Goal: Transaction & Acquisition: Purchase product/service

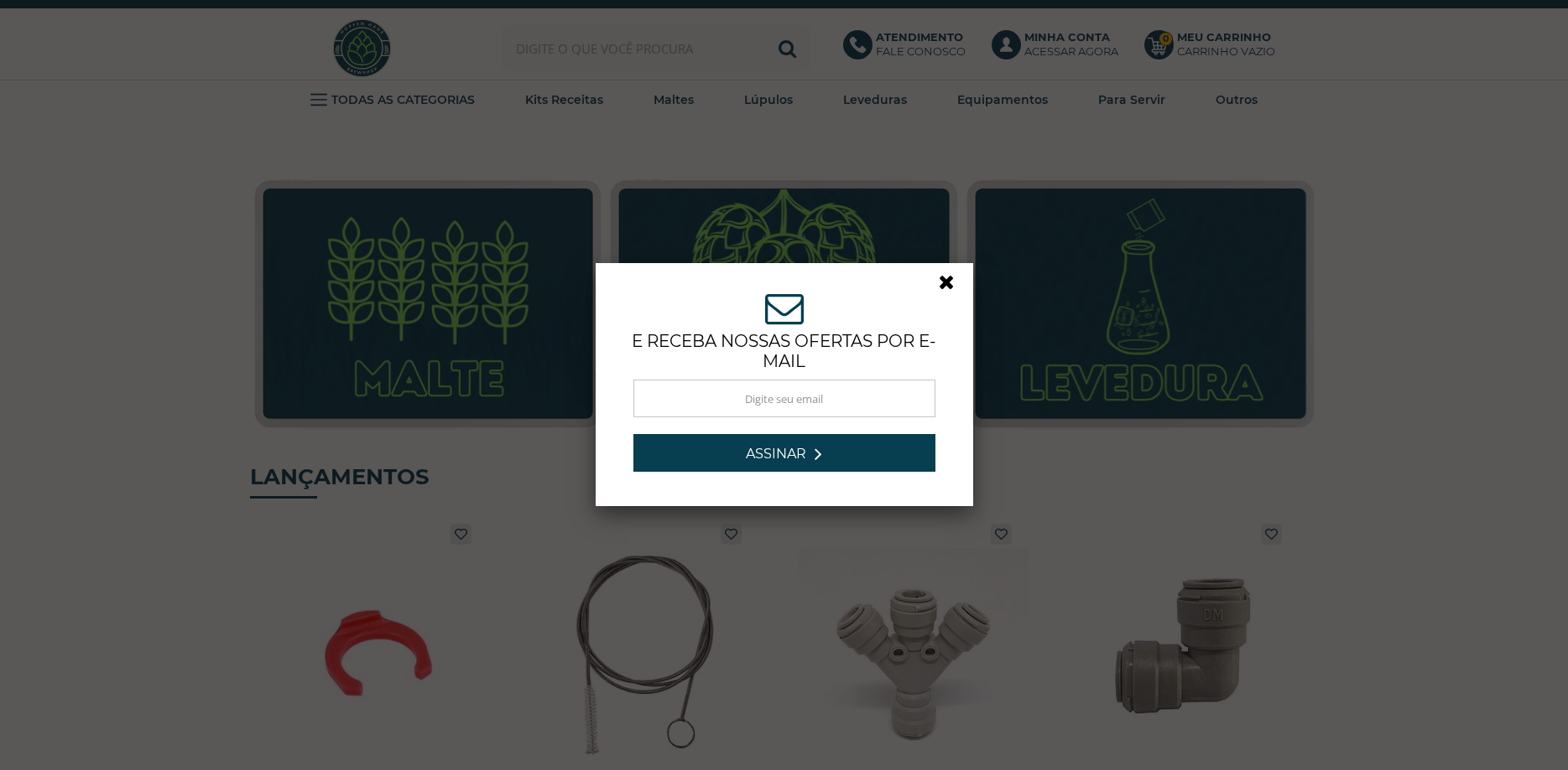
click at [949, 281] on link at bounding box center [953, 286] width 30 height 30
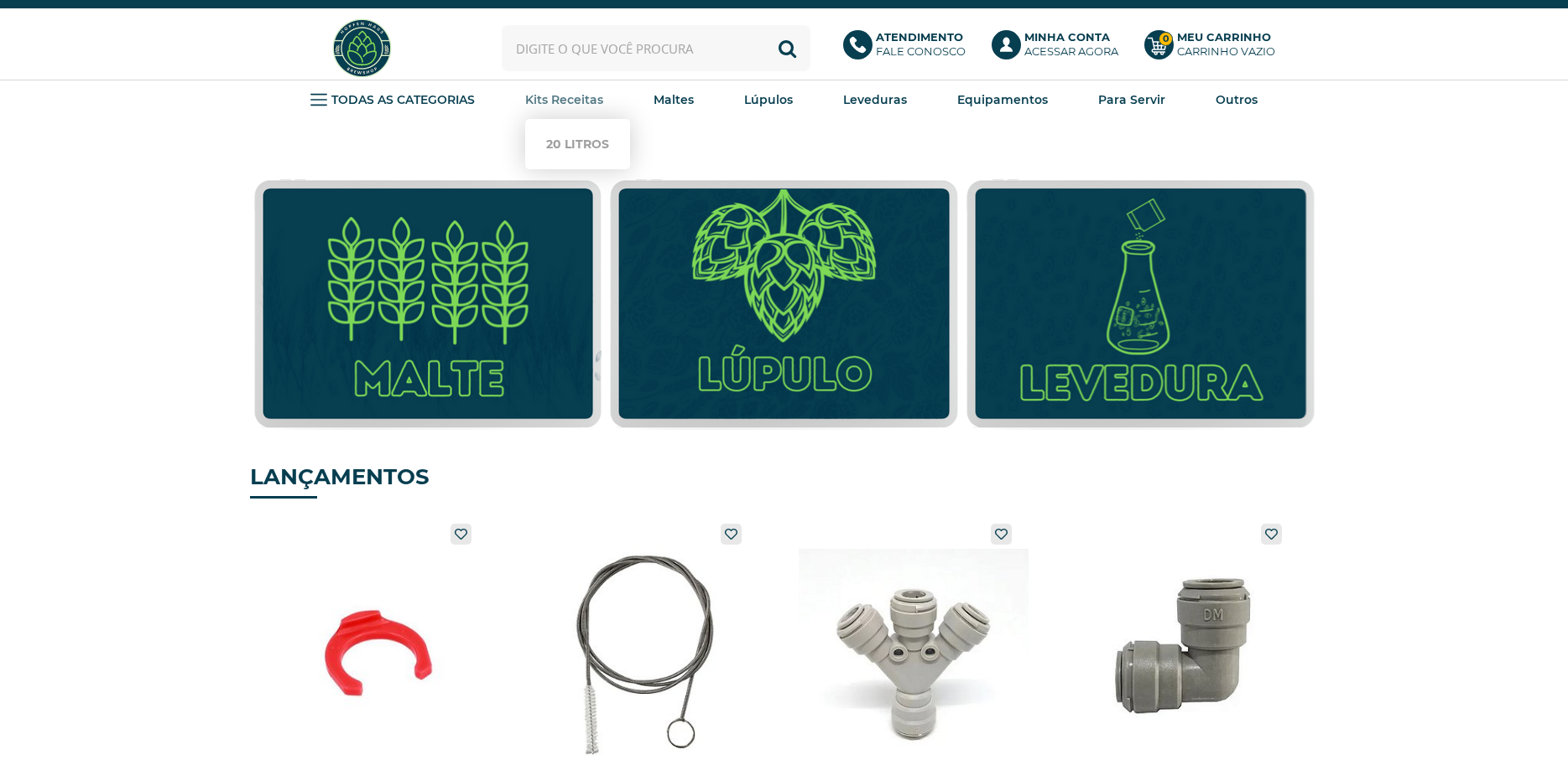
click at [567, 113] on li "Kits Receitas 20 Litros" at bounding box center [564, 100] width 78 height 39
click at [567, 143] on link "20 Litros" at bounding box center [577, 144] width 63 height 34
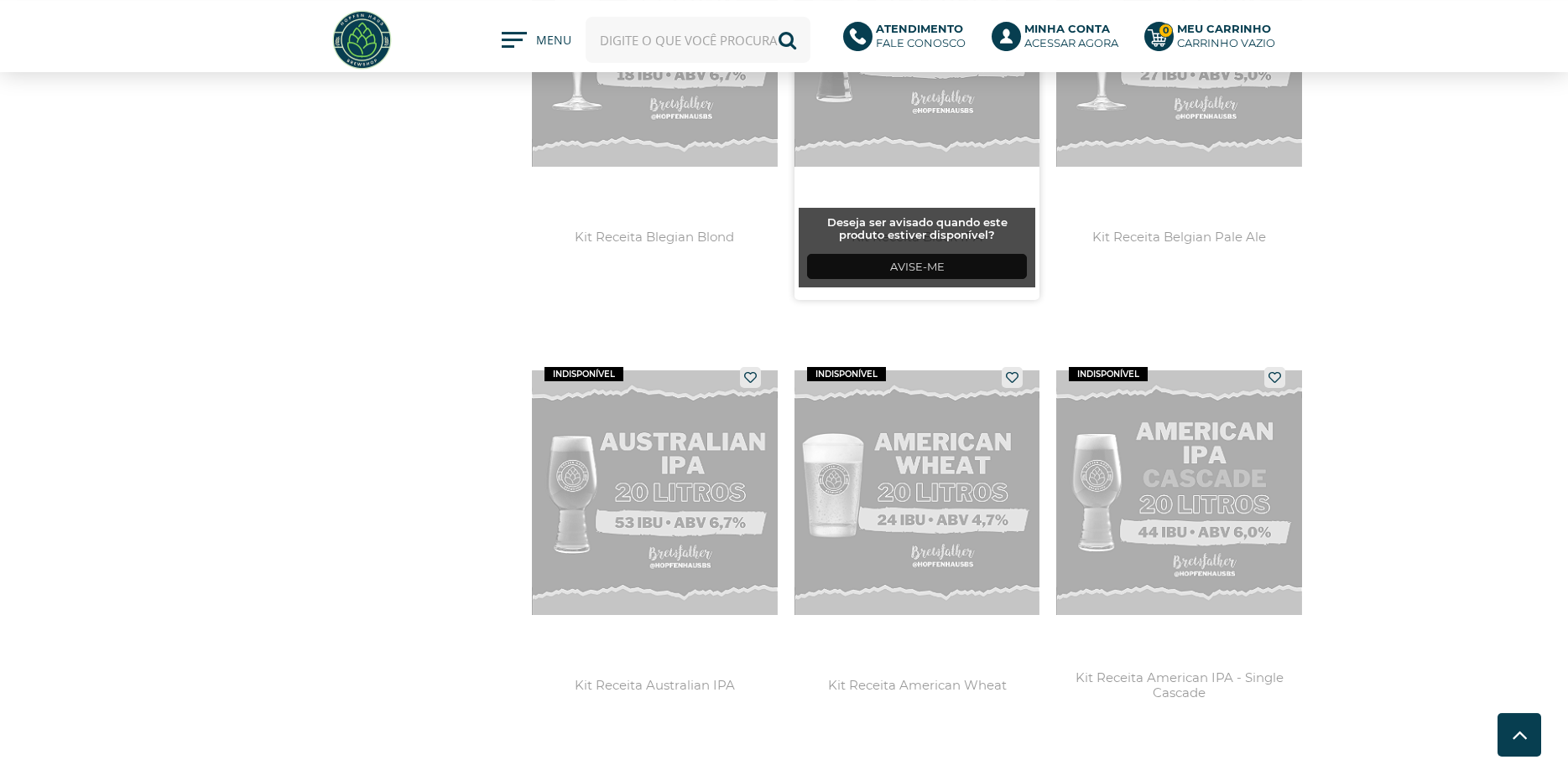
scroll to position [3250, 0]
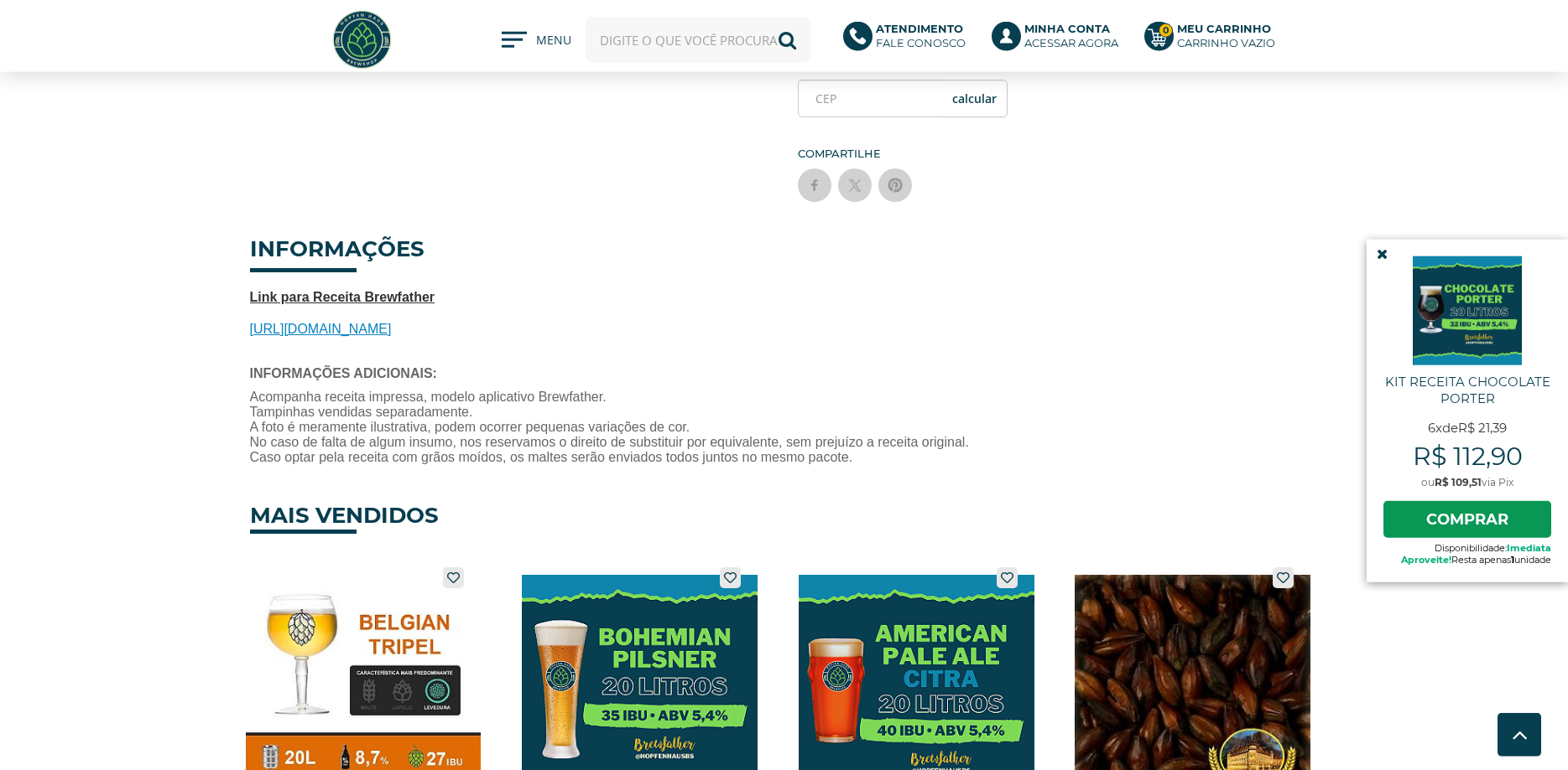
scroll to position [598, 0]
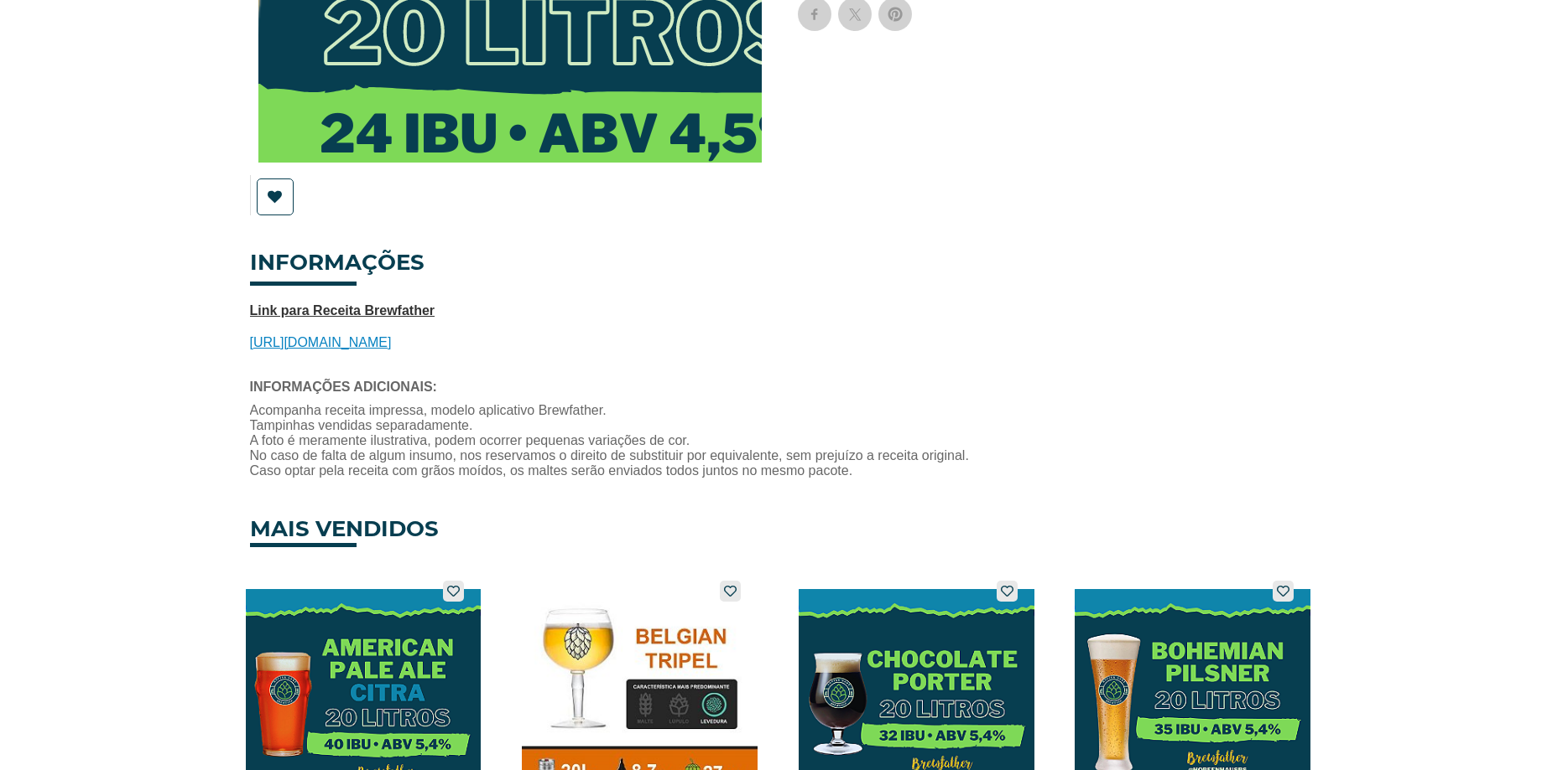
scroll to position [513, 0]
